Goal: Task Accomplishment & Management: Use online tool/utility

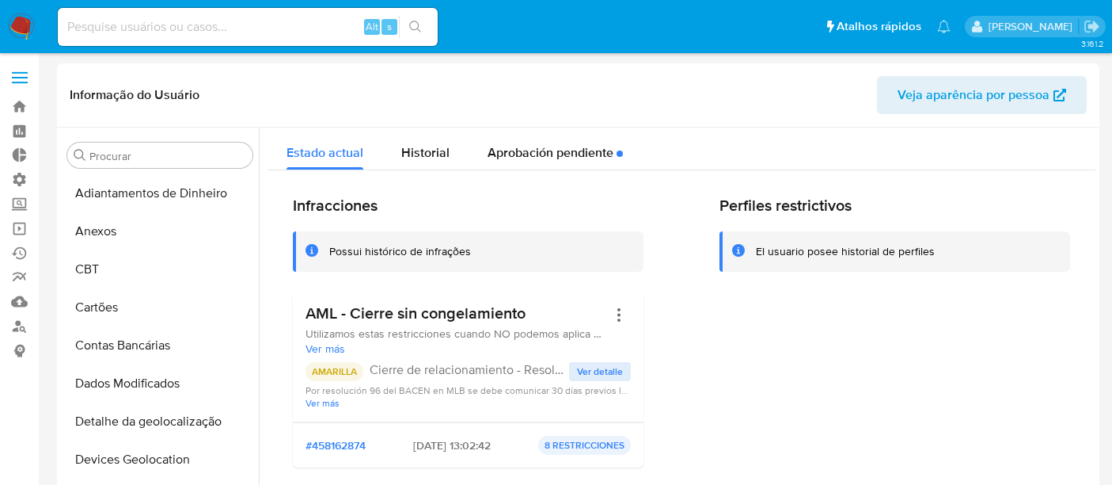
select select "10"
click at [16, 112] on link "Bandeja" at bounding box center [94, 106] width 188 height 25
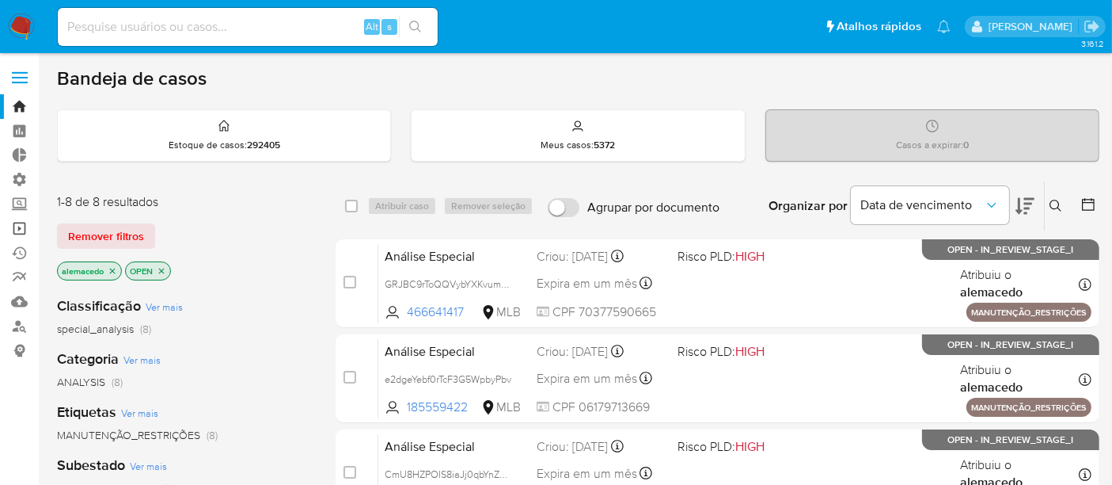
click at [26, 228] on link "Operações em massa" at bounding box center [94, 228] width 188 height 25
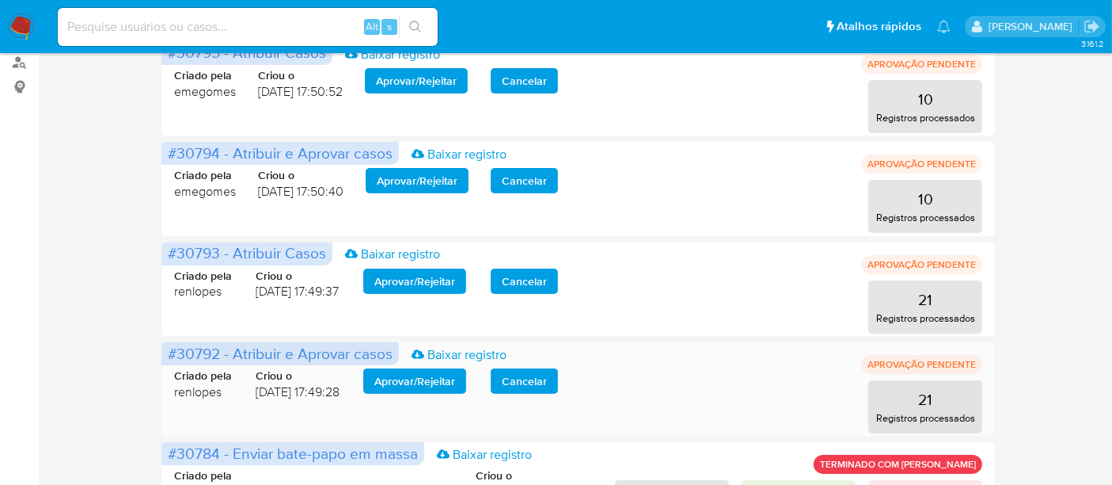
scroll to position [88, 0]
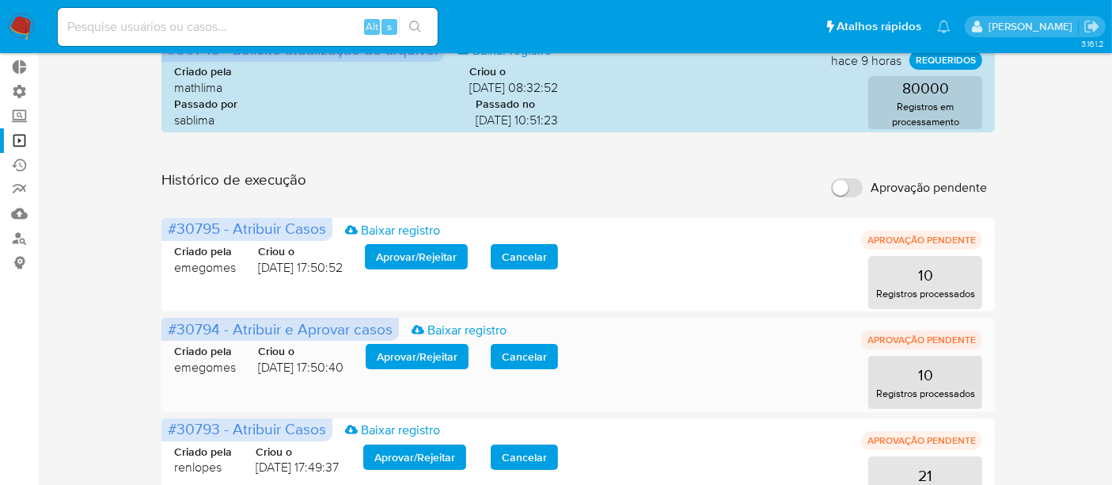
click at [437, 363] on span "Aprovar / Rejeitar" at bounding box center [417, 356] width 81 height 22
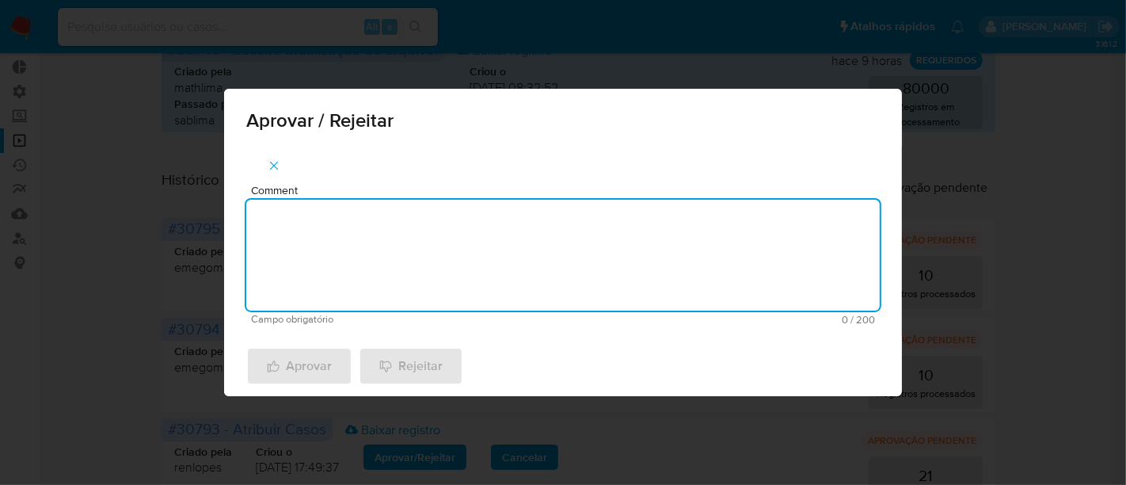
click at [340, 247] on textarea "Comment" at bounding box center [562, 255] width 633 height 111
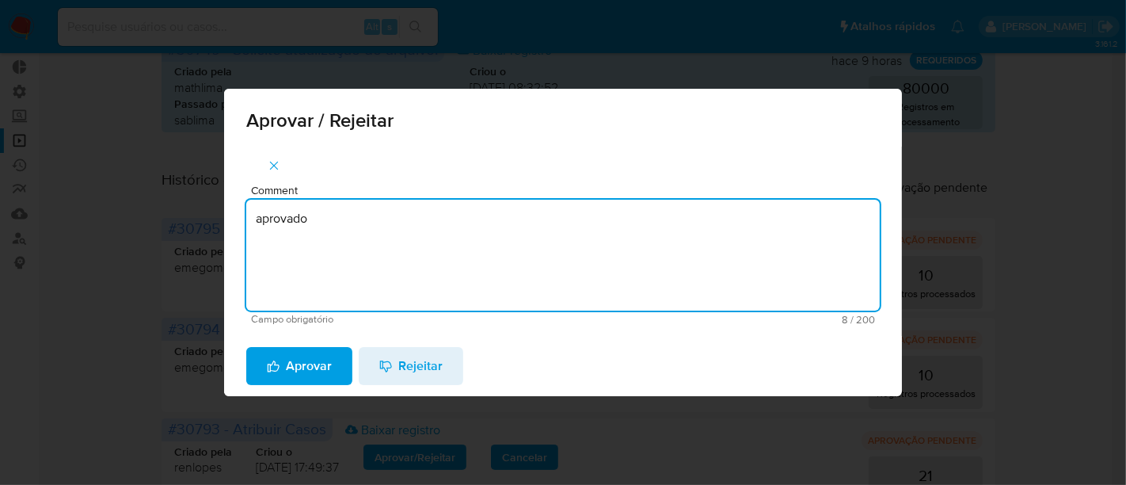
drag, startPoint x: 334, startPoint y: 227, endPoint x: 156, endPoint y: 216, distance: 178.5
click at [156, 216] on div "Aprovar / Rejeitar Comment aprovado Campo obrigatório 8 / 200 192 caracteres re…" at bounding box center [563, 242] width 1126 height 485
type textarea "aprovado"
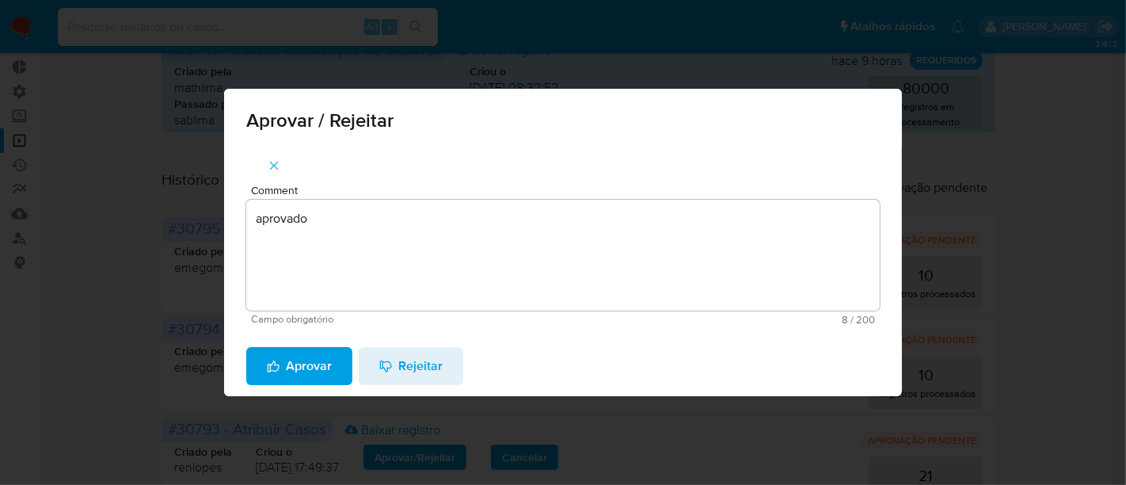
click at [297, 359] on span "Aprovar" at bounding box center [299, 365] width 65 height 35
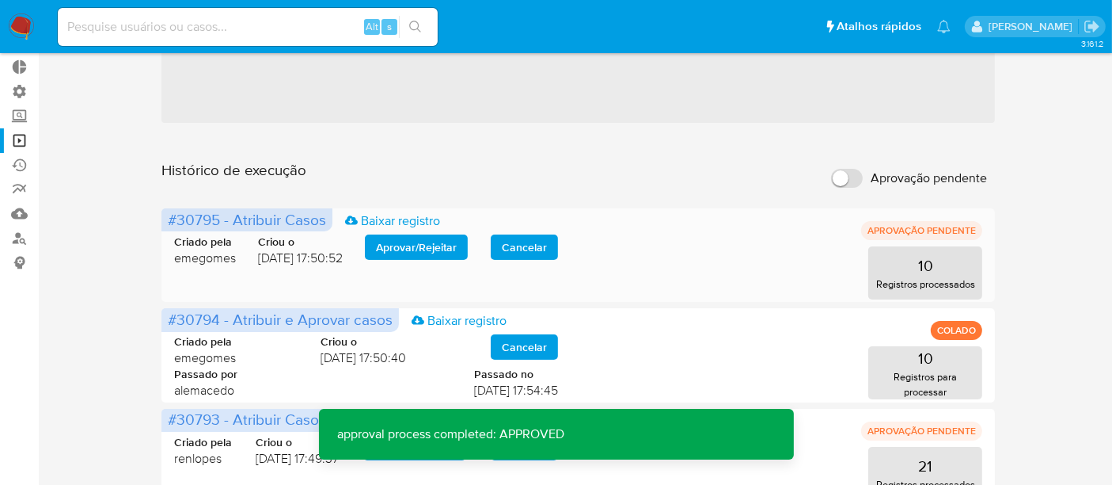
click at [417, 249] on span "Aprovar / Rejeitar" at bounding box center [416, 247] width 81 height 22
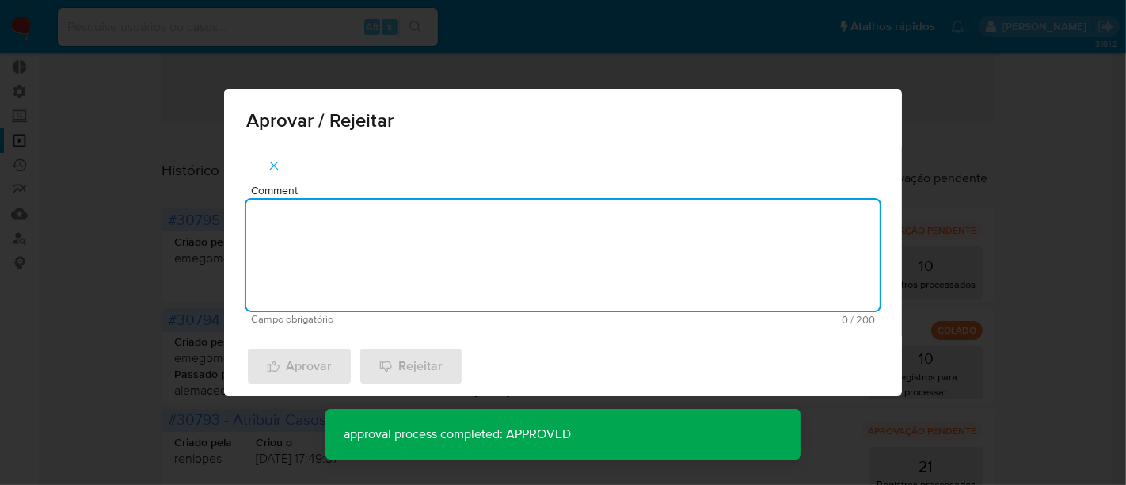
click at [368, 243] on textarea "Comment" at bounding box center [562, 255] width 633 height 111
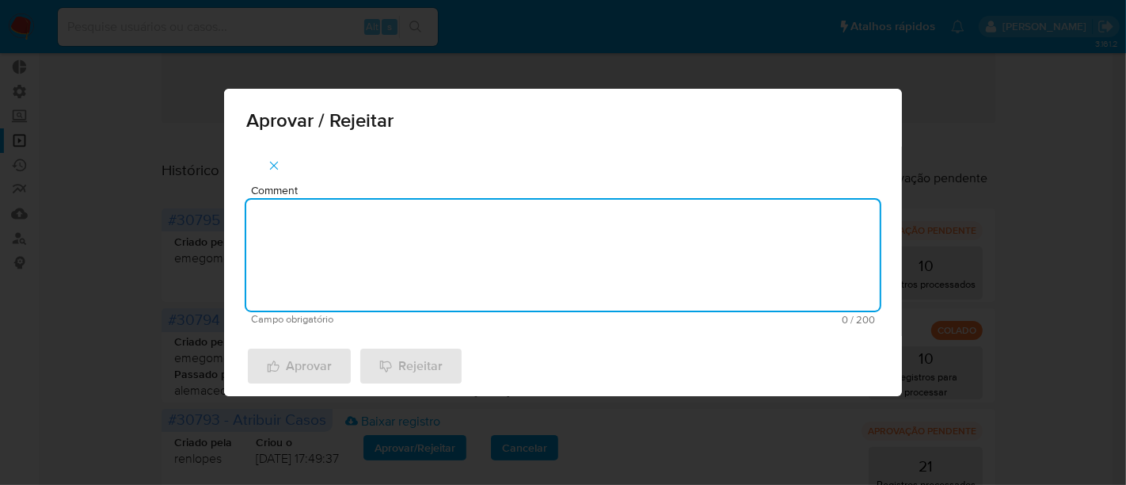
paste textarea "aprovado"
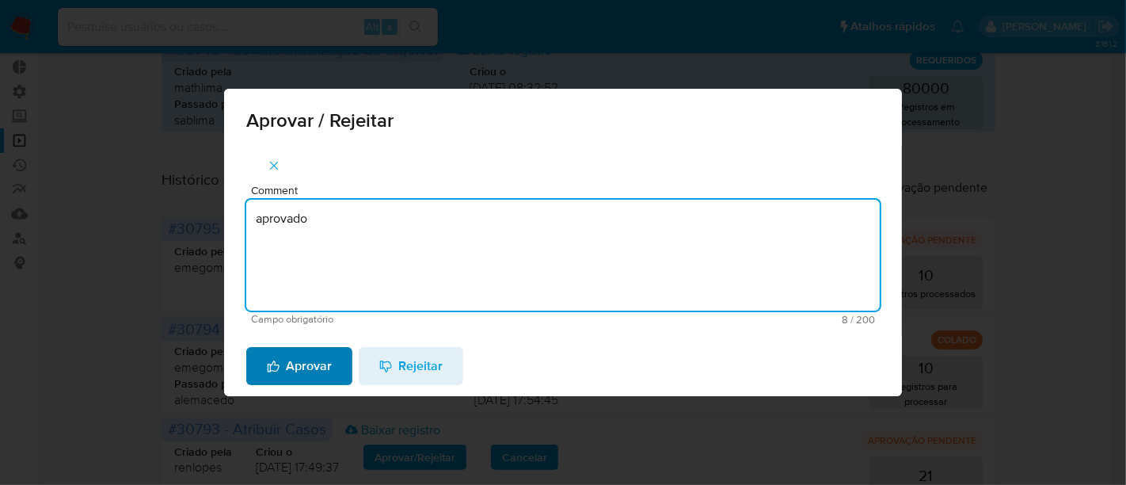
type textarea "aprovado"
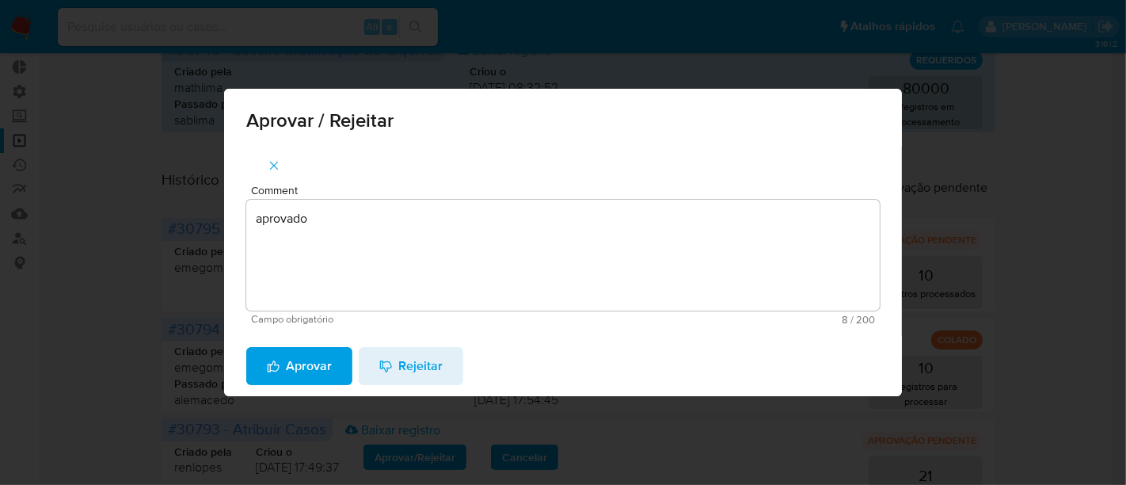
click at [298, 354] on span "Aprovar" at bounding box center [299, 365] width 65 height 35
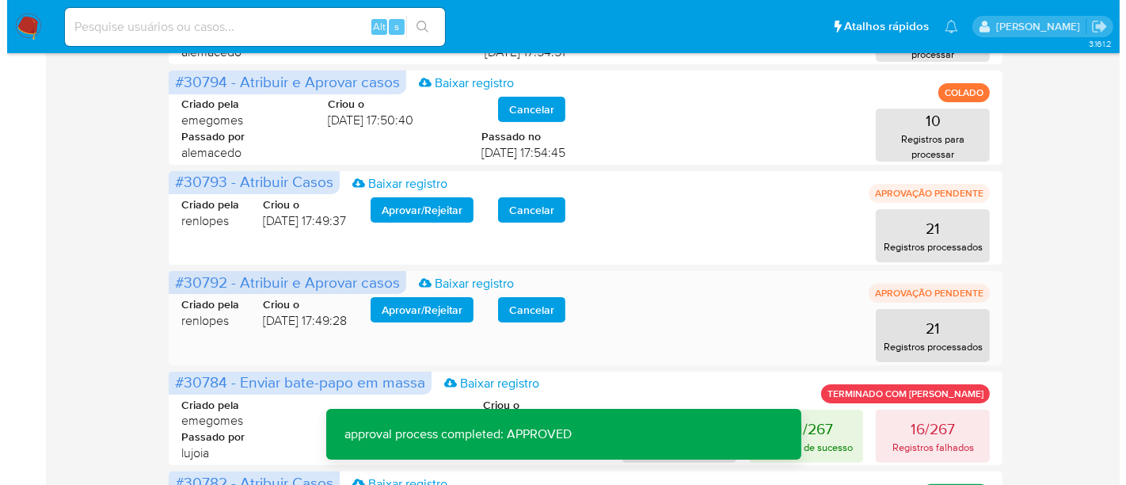
scroll to position [352, 0]
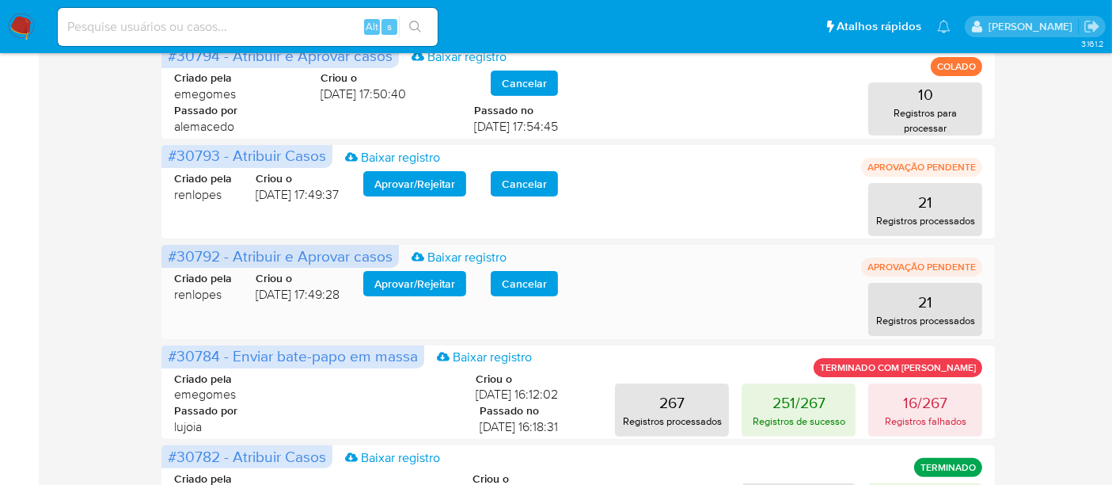
click at [441, 273] on span "Aprovar / Rejeitar" at bounding box center [415, 283] width 81 height 22
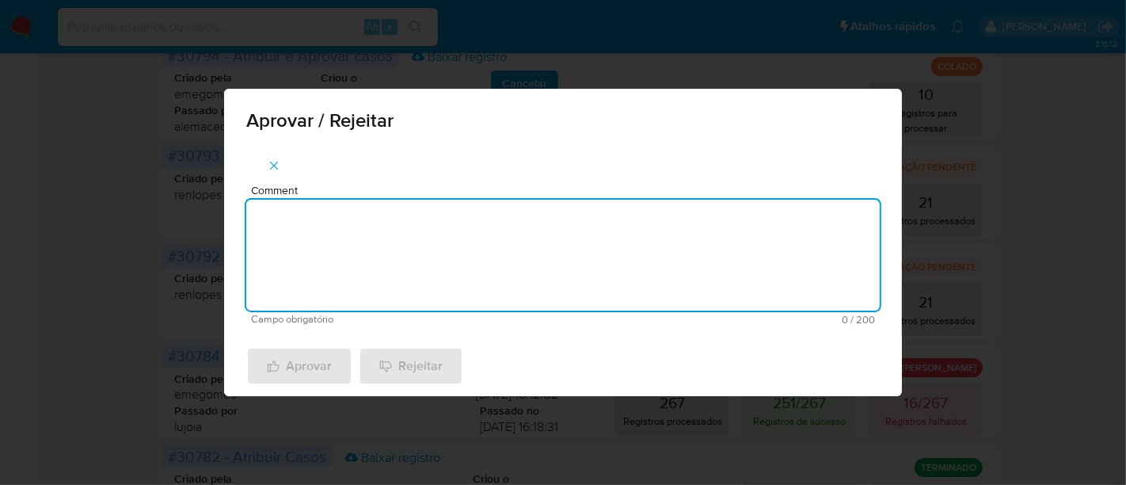
click at [332, 247] on textarea "Comment" at bounding box center [562, 255] width 633 height 111
paste textarea "aprovado"
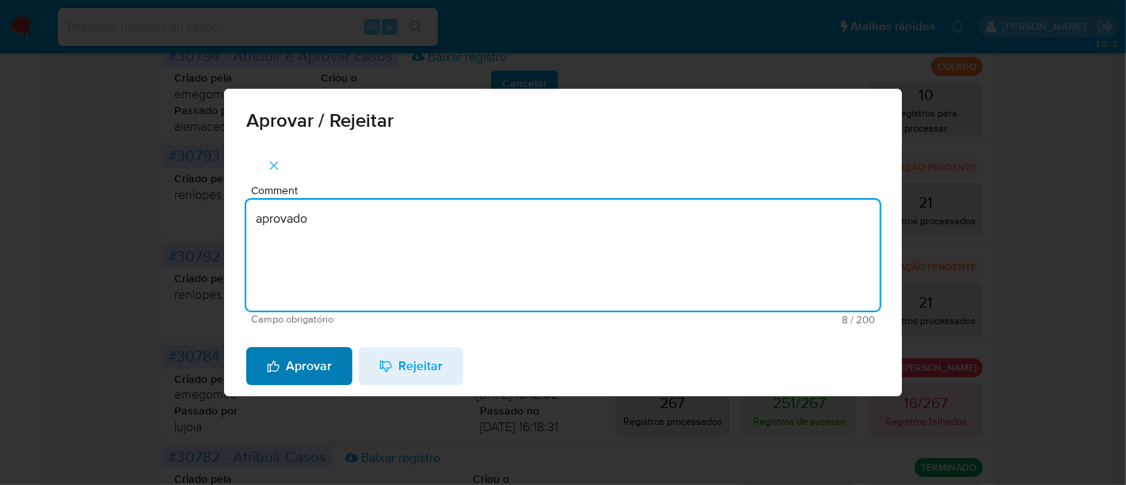
type textarea "aprovado"
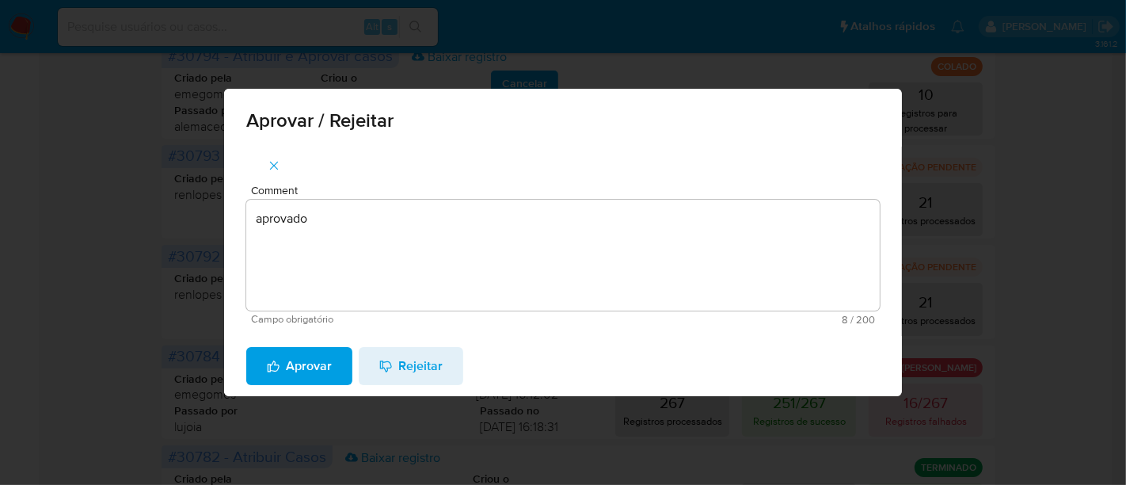
click at [296, 372] on span "Aprovar" at bounding box center [299, 365] width 65 height 35
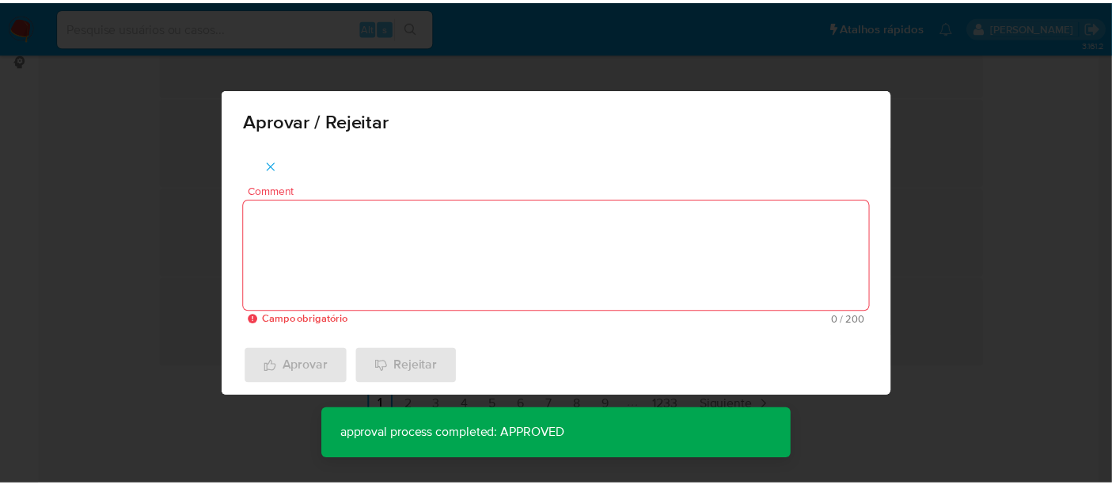
scroll to position [294, 0]
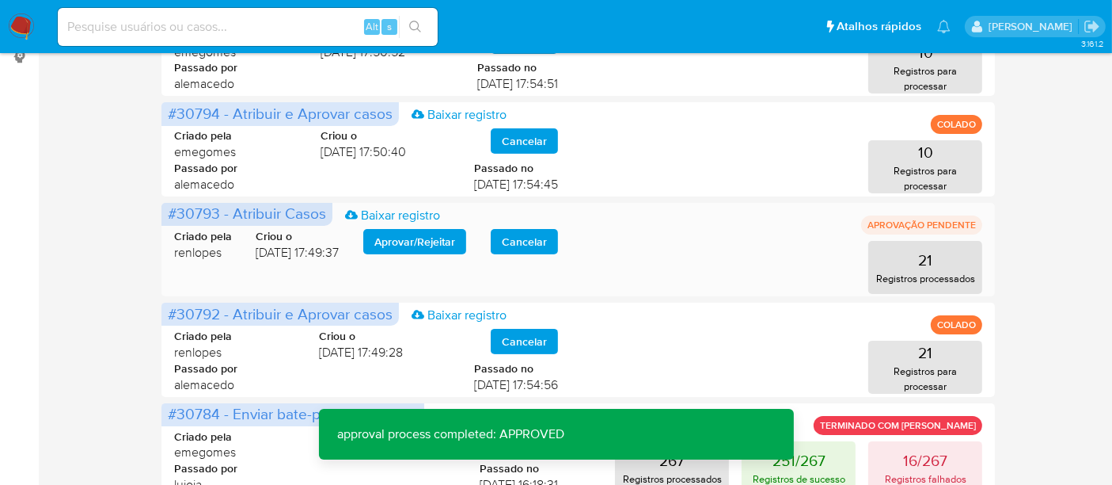
click at [424, 245] on span "Aprovar / Rejeitar" at bounding box center [415, 241] width 81 height 22
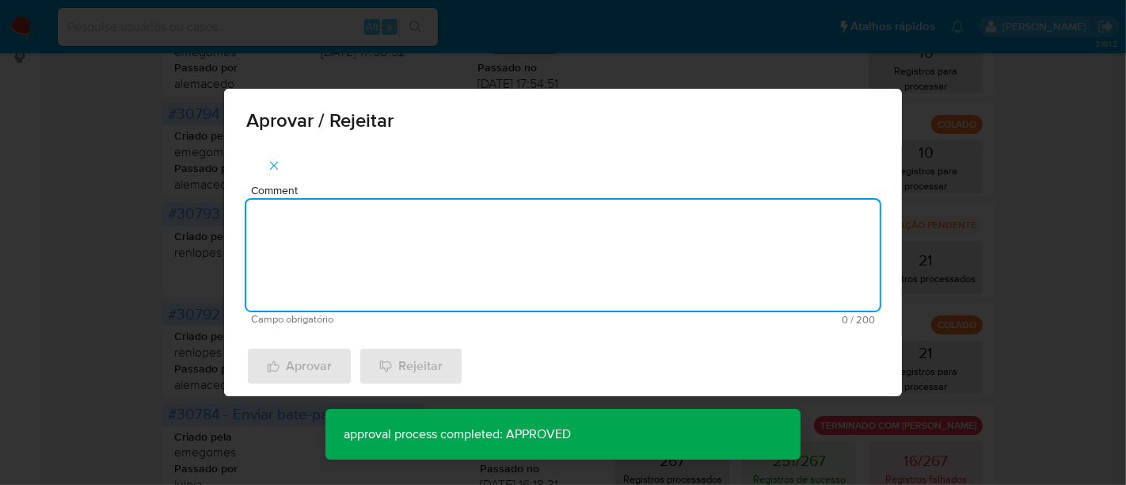
click at [364, 249] on textarea "Comment" at bounding box center [562, 255] width 633 height 111
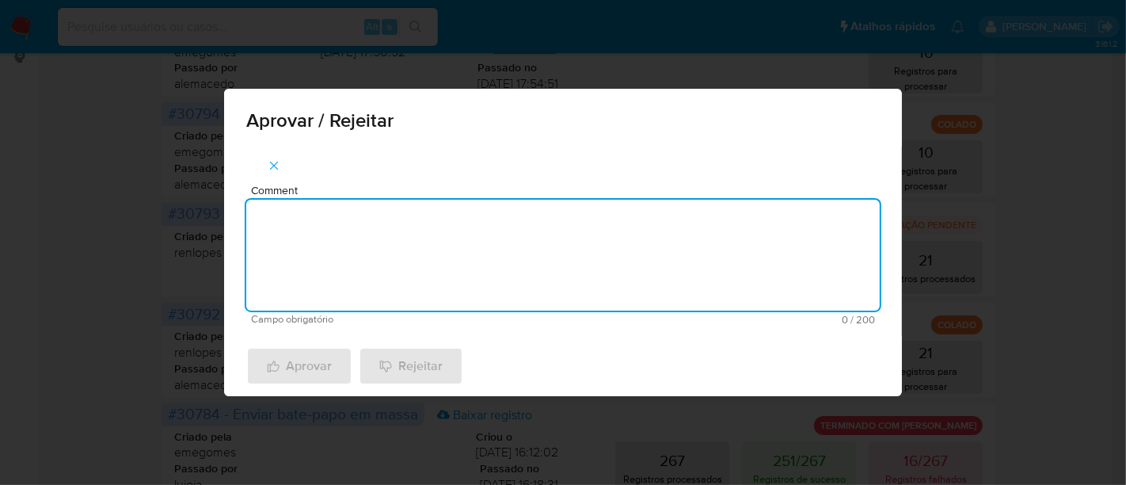
paste textarea "aprovado"
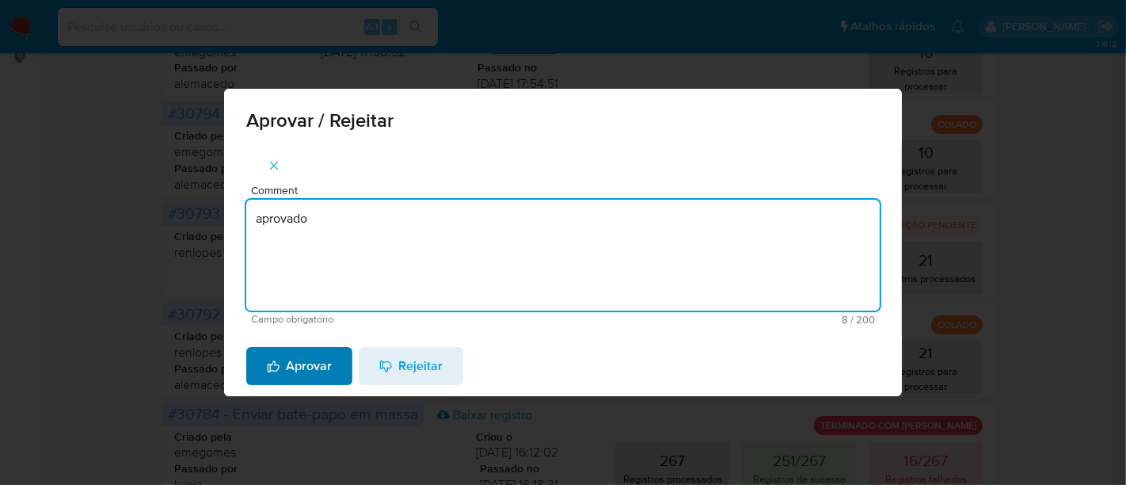
type textarea "aprovado"
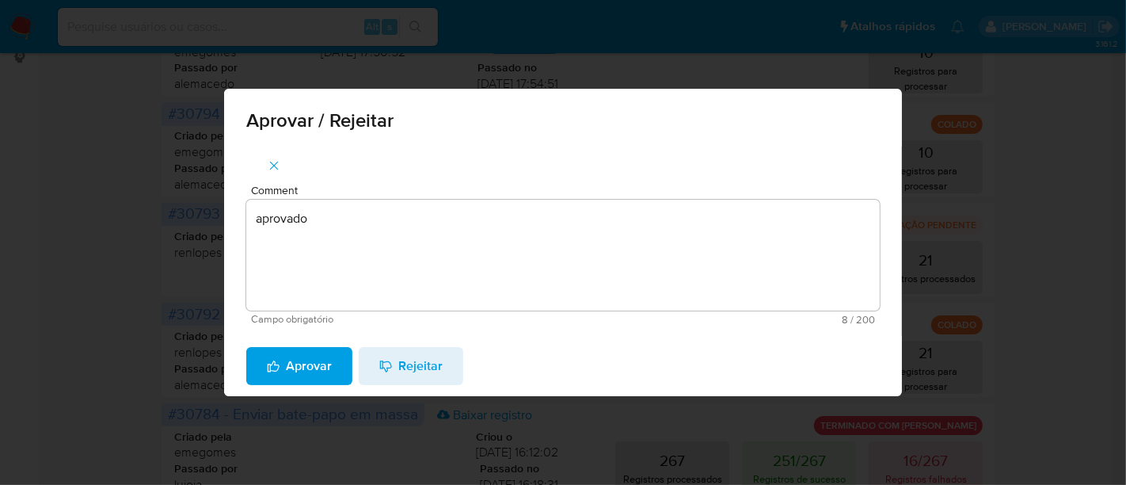
click at [321, 363] on span "Aprovar" at bounding box center [299, 365] width 65 height 35
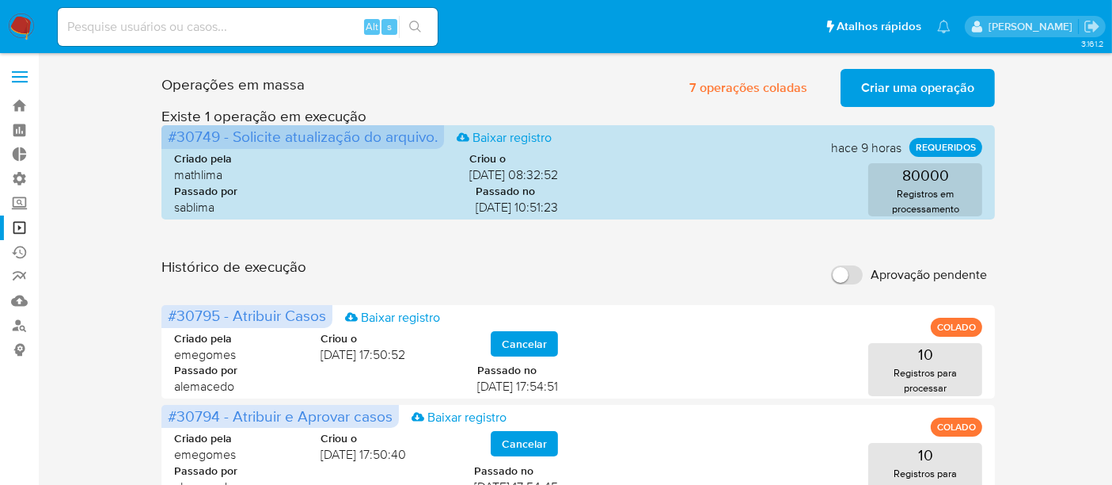
scroll to position [0, 0]
